Goal: Task Accomplishment & Management: Manage account settings

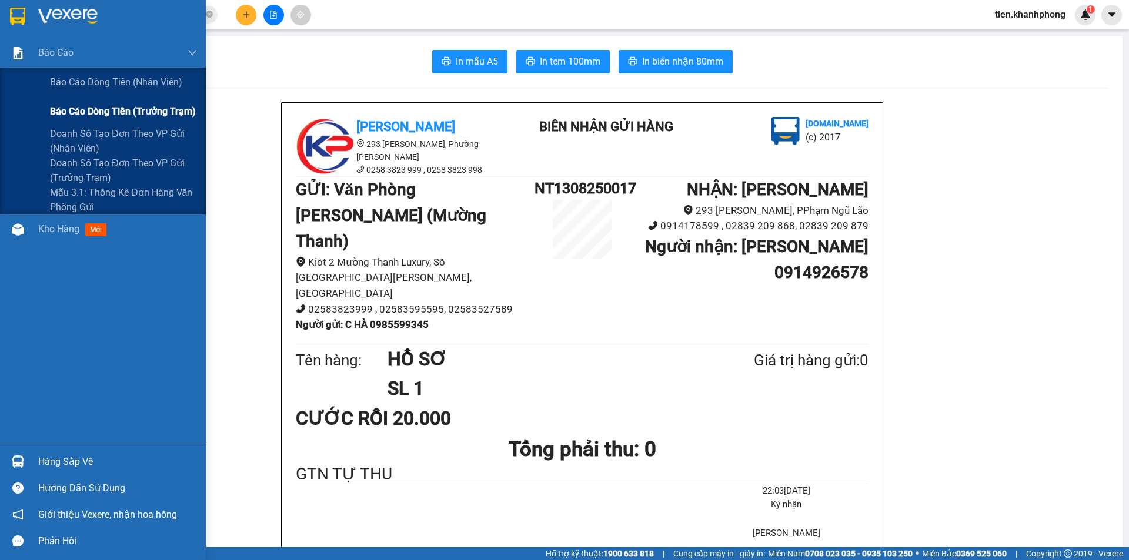
click at [112, 114] on span "Báo cáo dòng tiền (trưởng trạm)" at bounding box center [123, 111] width 146 height 15
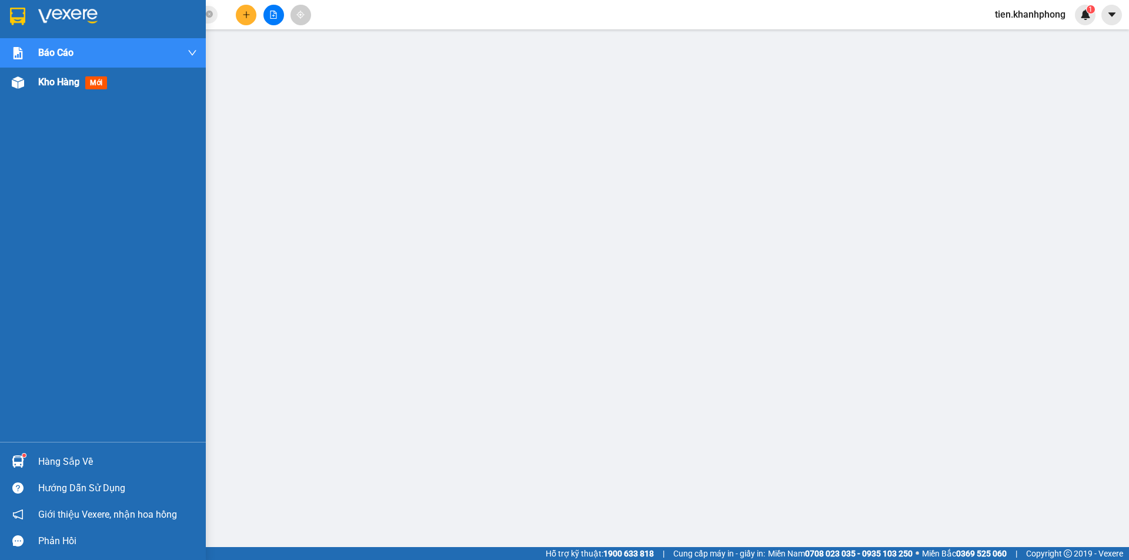
click at [64, 79] on span "Kho hàng" at bounding box center [58, 81] width 41 height 11
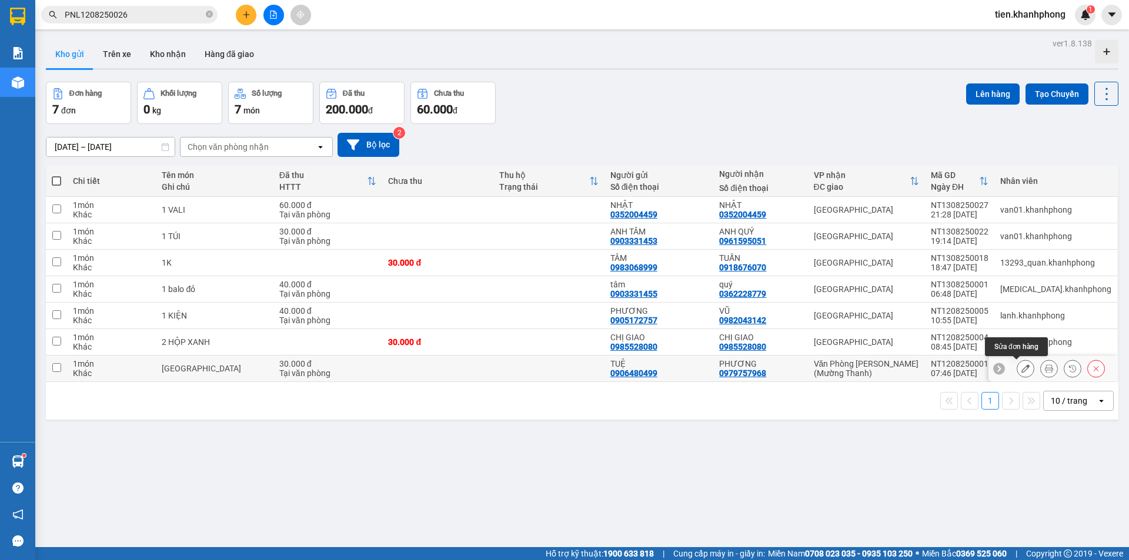
click at [1022, 369] on icon at bounding box center [1026, 369] width 8 height 8
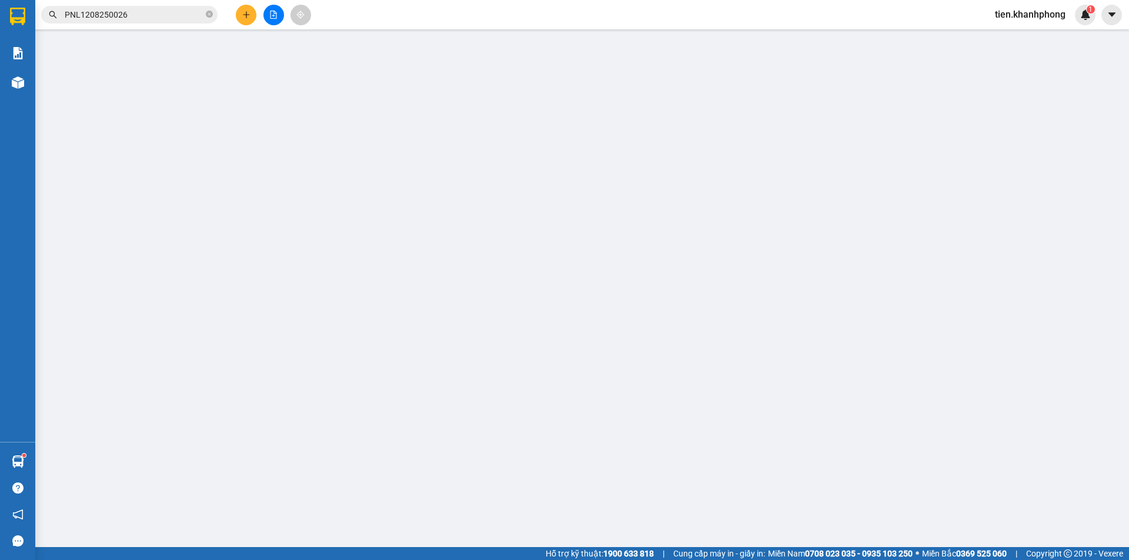
type input "0906480499"
type input "TUỆ"
type input "0979757968"
type input "PHƯƠNG"
type input "30.000"
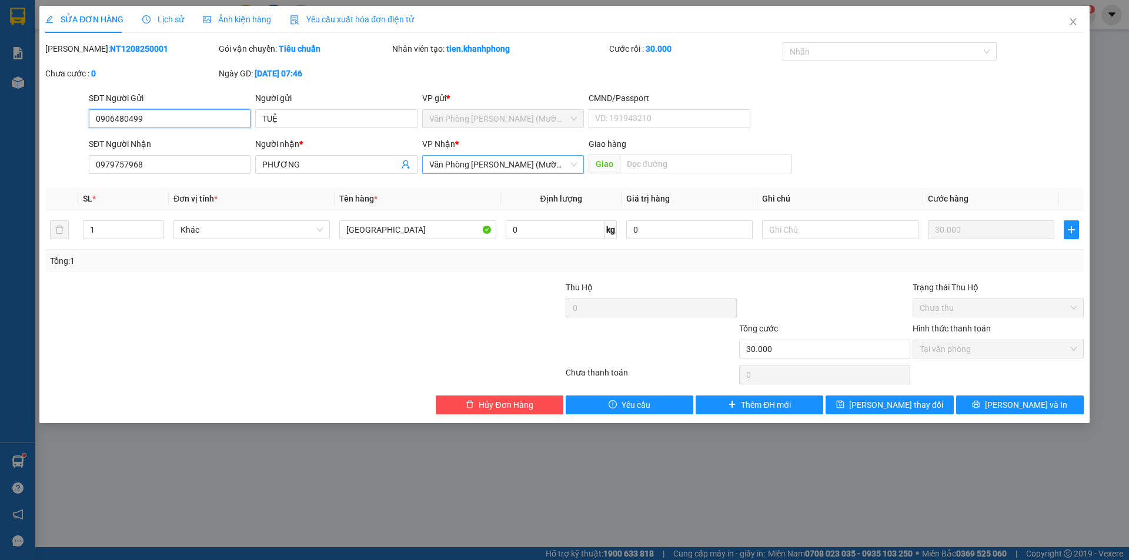
click at [474, 165] on span "Văn Phòng Trần Phú (Mường Thanh)" at bounding box center [503, 165] width 148 height 18
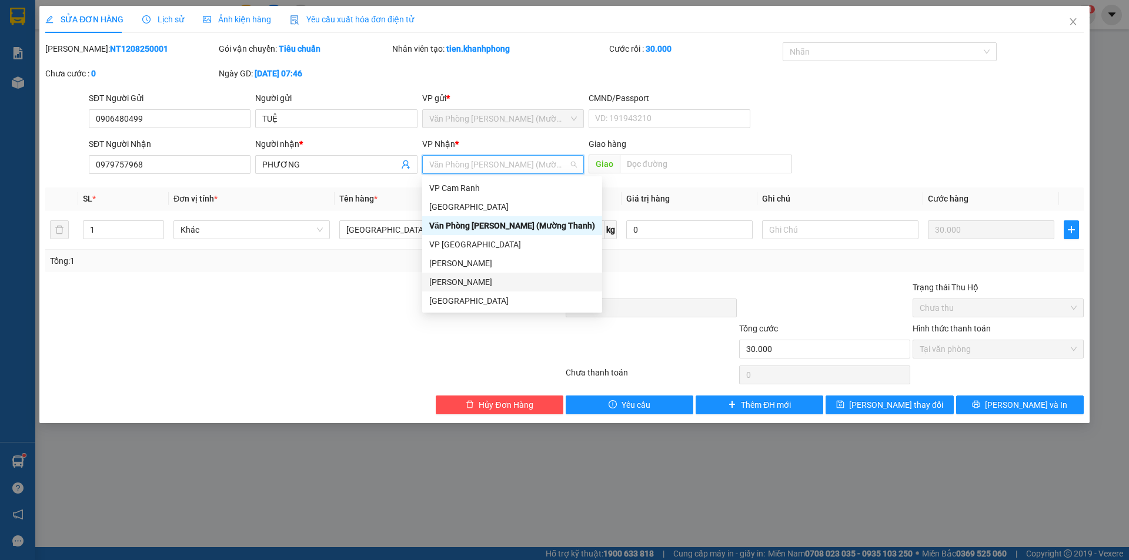
click at [454, 279] on div "Phạm Ngũ Lão" at bounding box center [512, 282] width 180 height 19
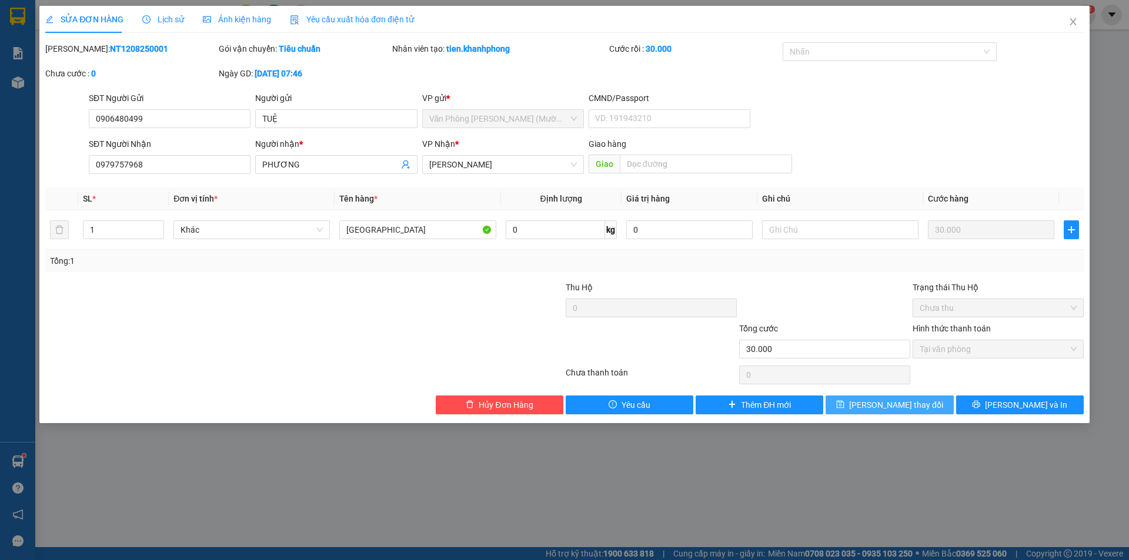
click at [898, 405] on span "Lưu thay đổi" at bounding box center [896, 405] width 94 height 13
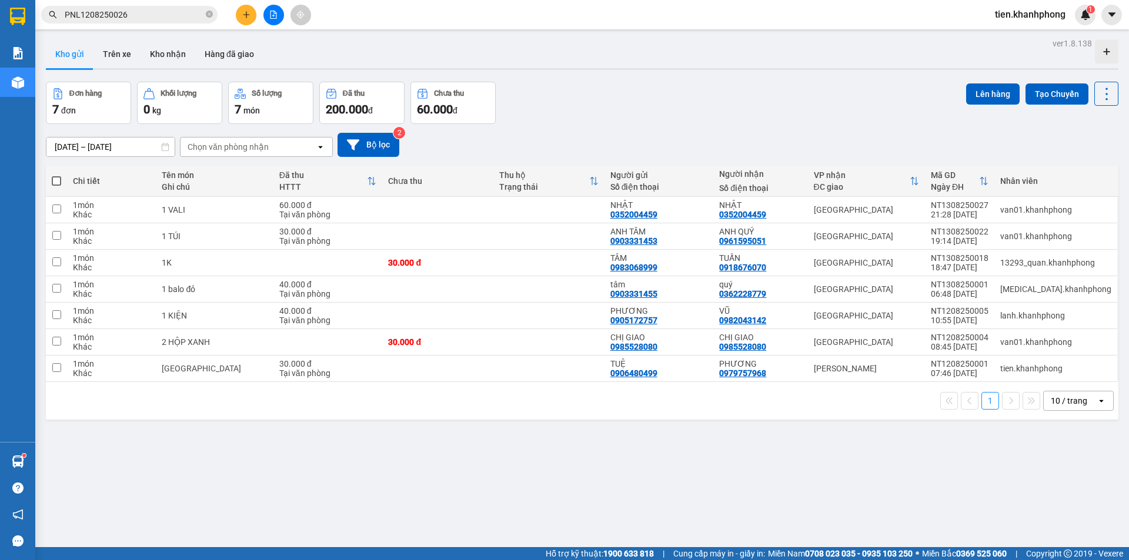
click at [1025, 12] on span "tien.khanhphong" at bounding box center [1030, 14] width 89 height 15
click at [1020, 38] on span "Đăng xuất" at bounding box center [1035, 36] width 66 height 13
